Goal: Check status: Check status

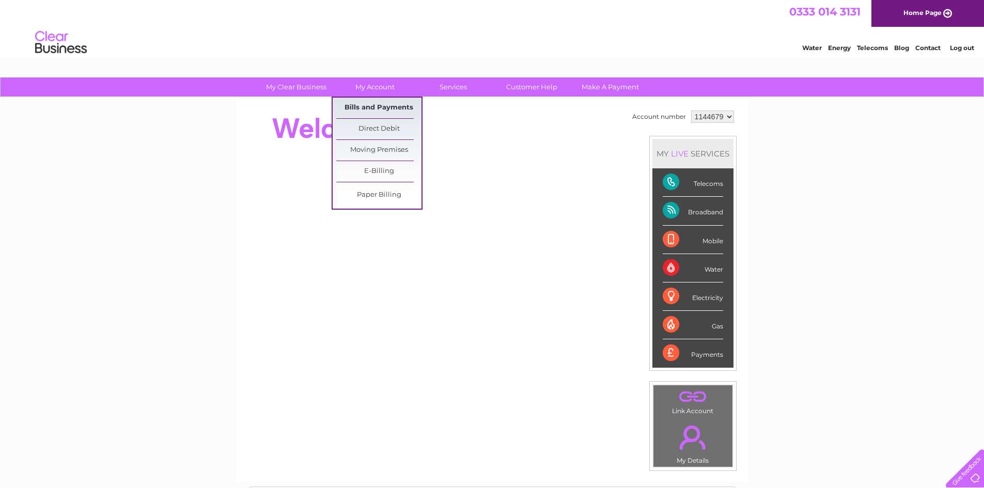
click at [383, 104] on link "Bills and Payments" at bounding box center [378, 108] width 85 height 21
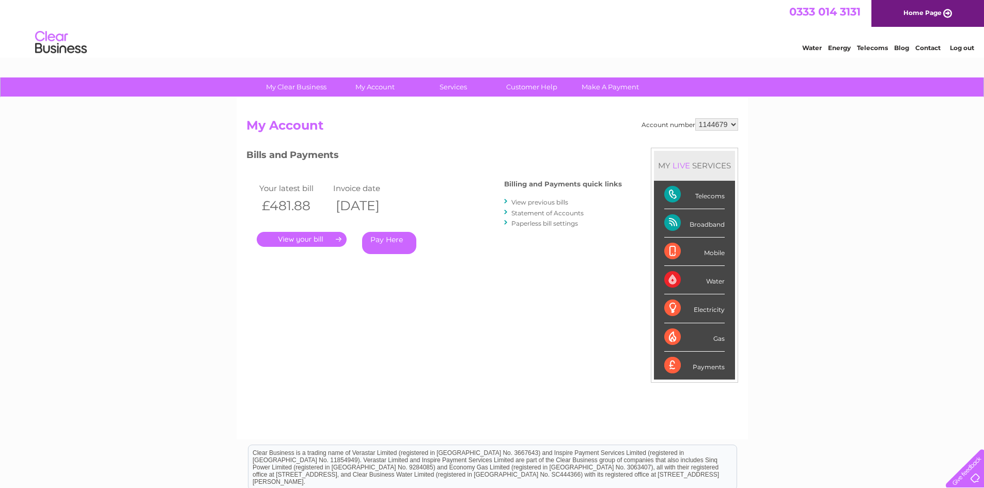
click at [300, 239] on link "." at bounding box center [302, 239] width 90 height 15
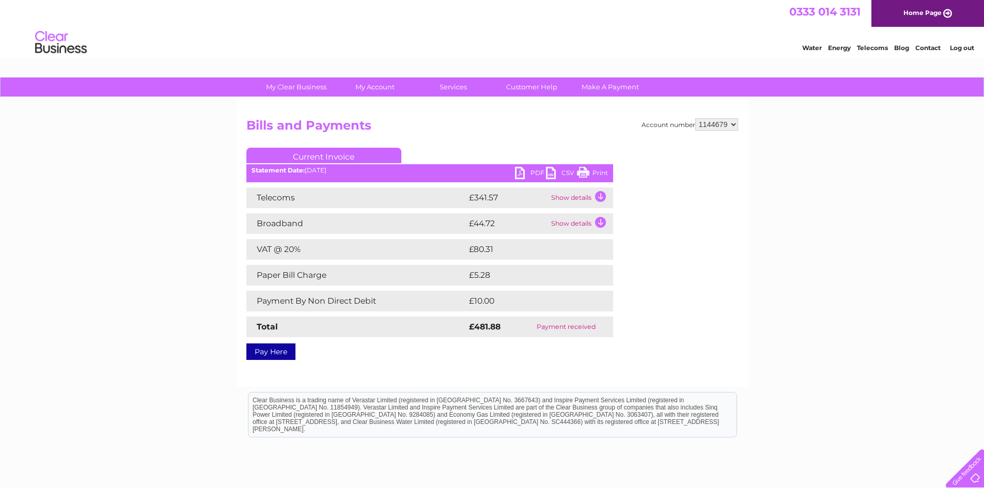
scroll to position [83, 0]
